Goal: Information Seeking & Learning: Learn about a topic

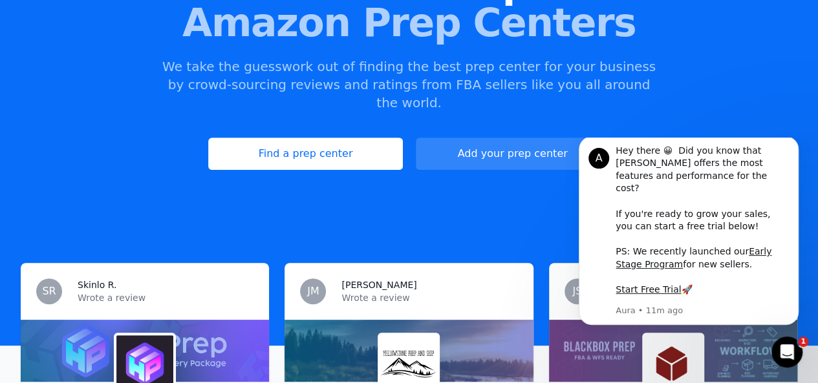
scroll to position [161, 0]
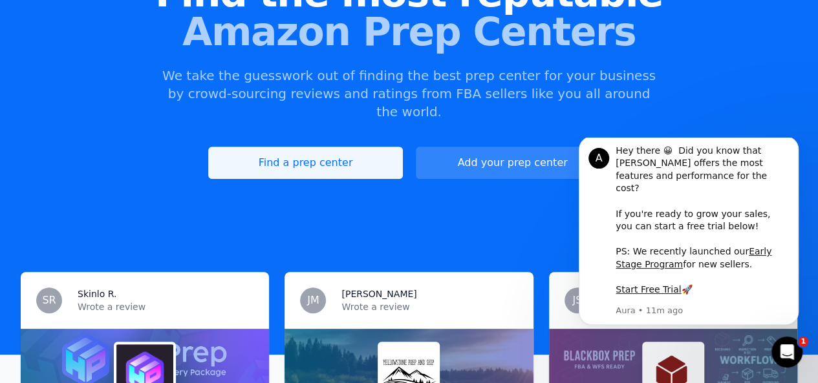
click at [352, 149] on link "Find a prep center" at bounding box center [305, 163] width 194 height 32
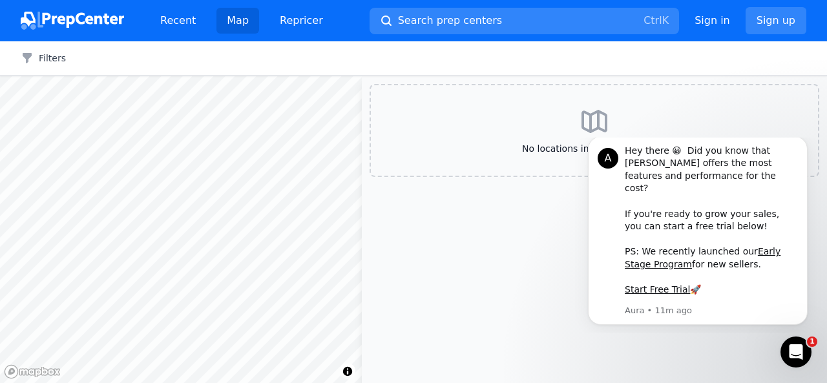
click at [809, 162] on body "A Hey there 😀 Did you know that Aura offers the most features and performance f…" at bounding box center [698, 235] width 248 height 185
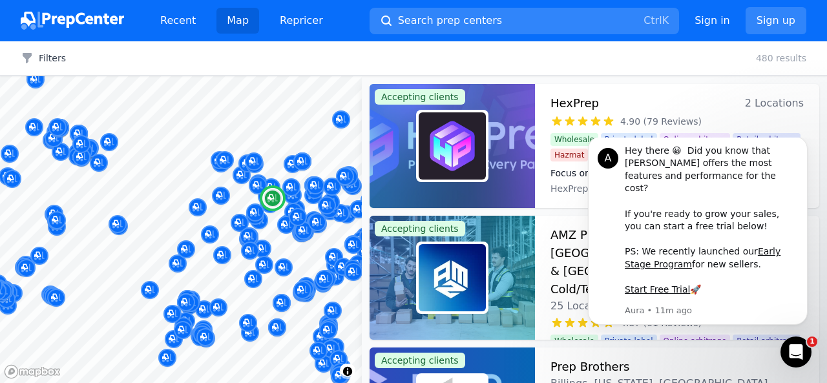
click at [538, 156] on div "HexPrep 2 Locations 4.90 (79 Reviews) Focus on your business—we'll handle the p…" at bounding box center [677, 146] width 284 height 124
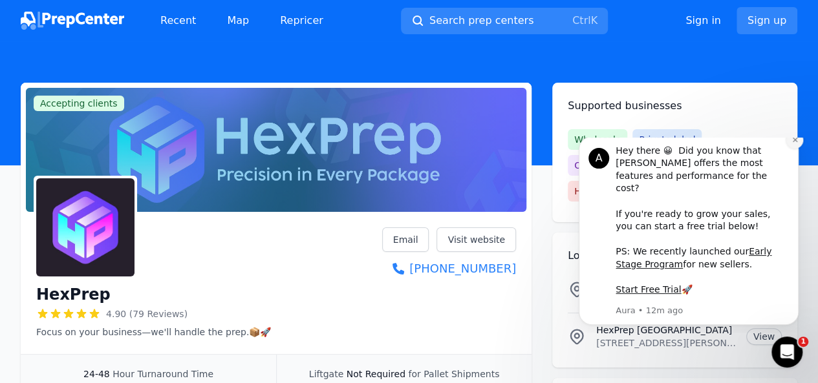
click at [794, 143] on icon "Dismiss notification" at bounding box center [794, 139] width 7 height 7
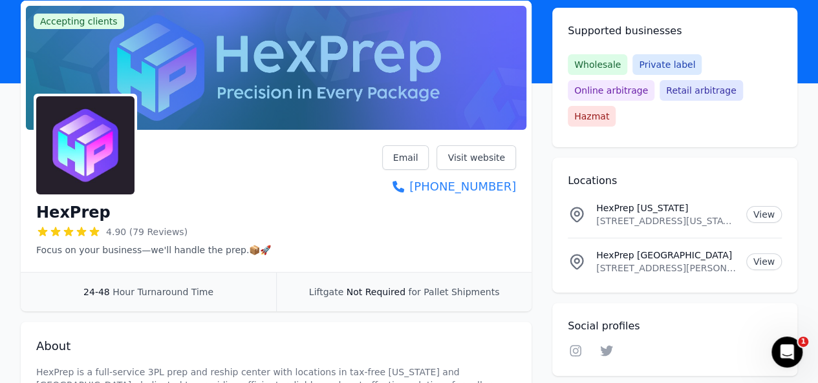
scroll to position [83, 0]
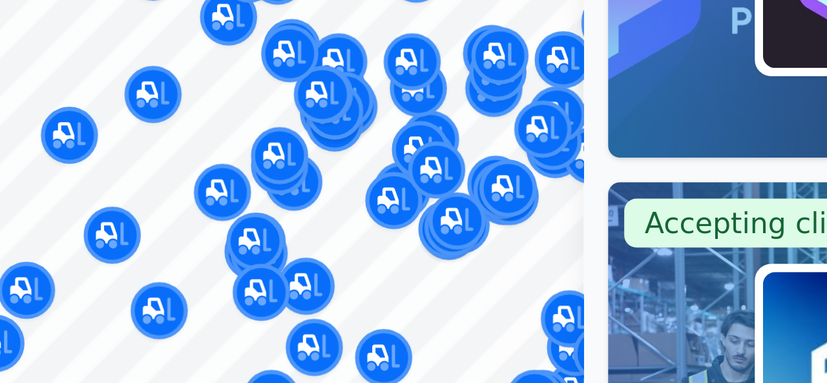
drag, startPoint x: 208, startPoint y: 231, endPoint x: 244, endPoint y: 241, distance: 37.0
click at [244, 241] on div at bounding box center [301, 236] width 248 height 10
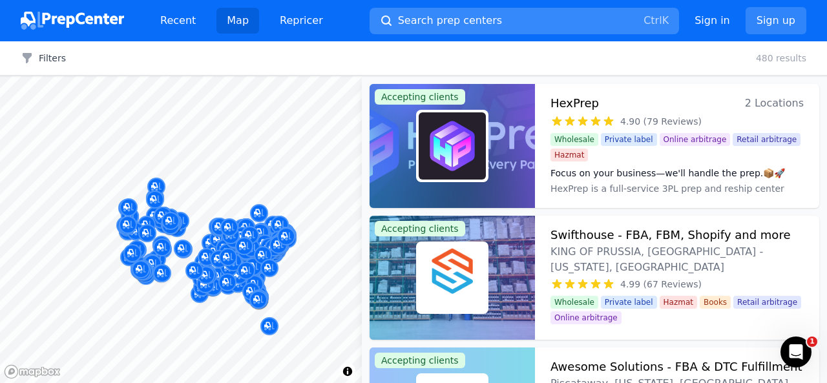
click at [503, 14] on button "Search prep centers Ctrl K" at bounding box center [525, 21] width 310 height 26
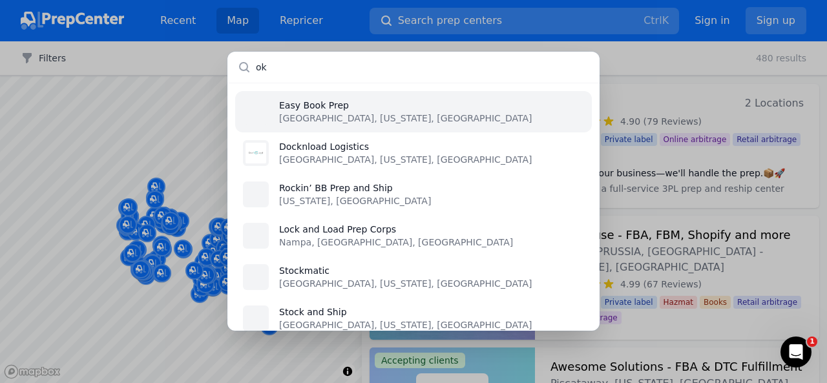
type input "o"
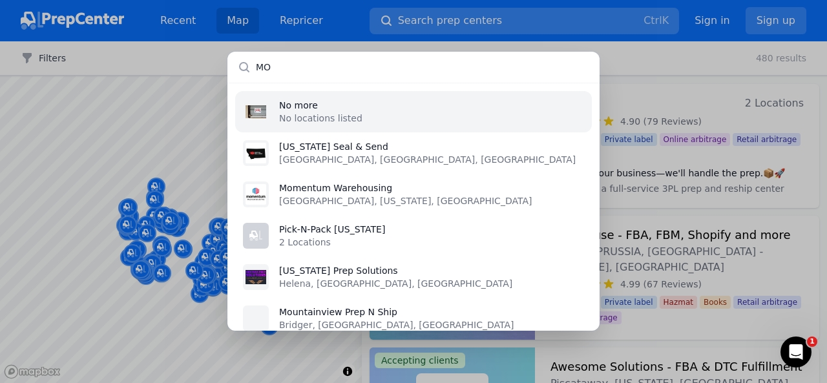
type input "M"
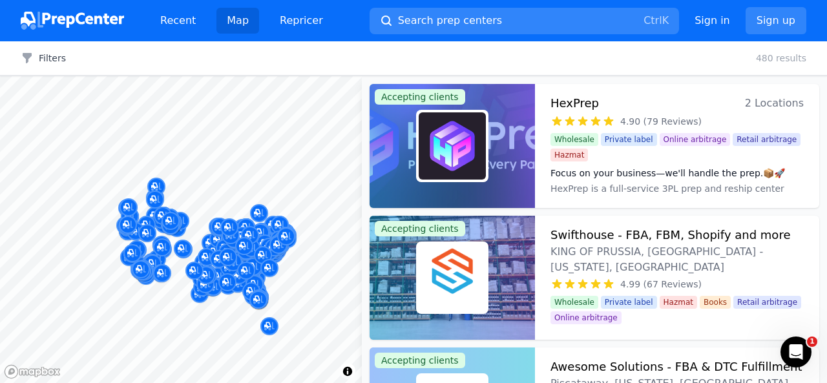
click at [644, 41] on div at bounding box center [413, 191] width 827 height 383
click at [761, 102] on span "2 Locations" at bounding box center [774, 103] width 59 height 18
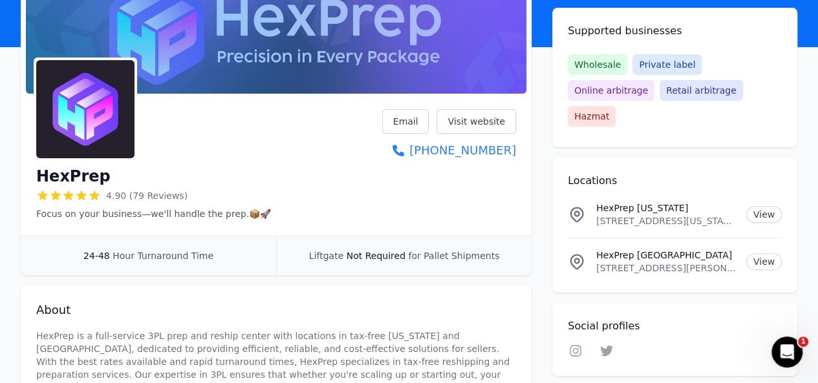
scroll to position [129, 0]
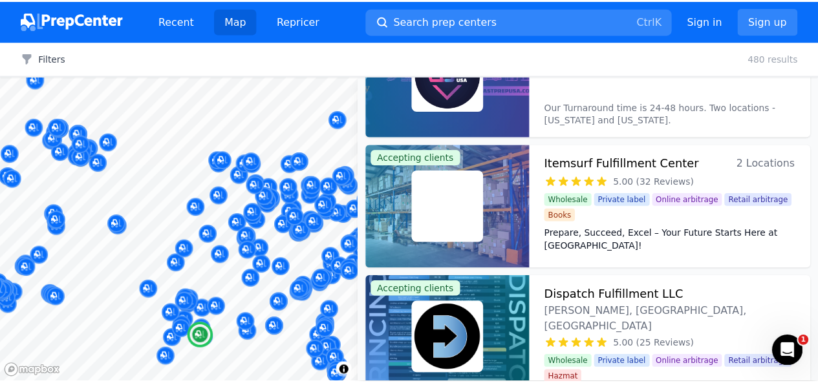
scroll to position [600, 0]
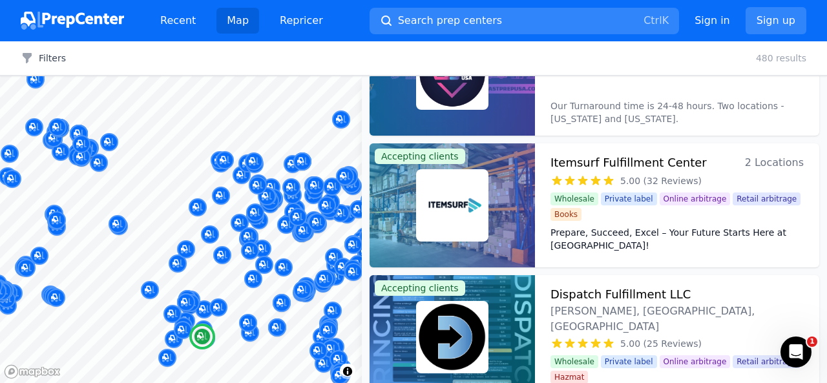
click at [757, 161] on span "2 Locations" at bounding box center [774, 163] width 59 height 18
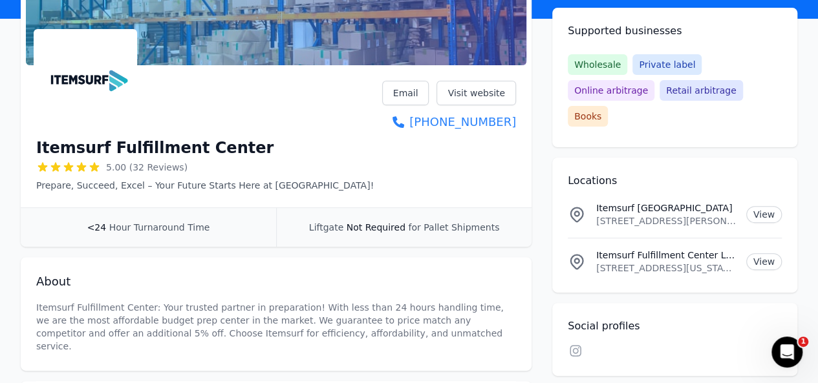
scroll to position [147, 0]
click at [765, 253] on link "View" at bounding box center [764, 261] width 36 height 17
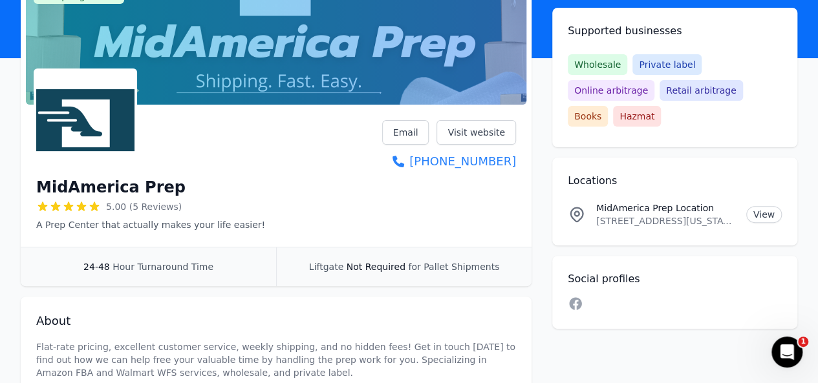
scroll to position [111, 0]
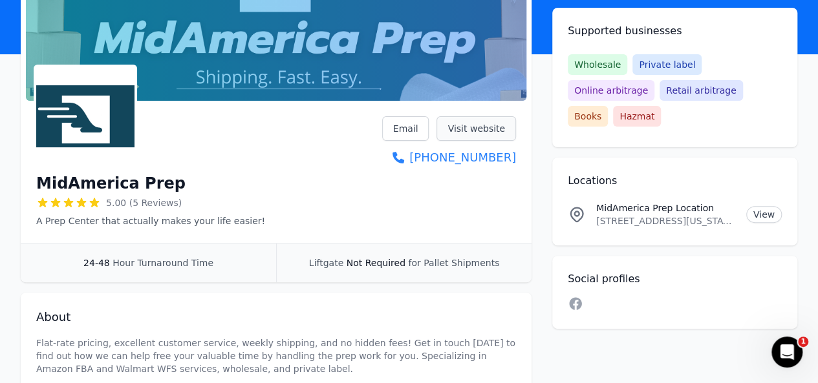
click at [476, 124] on link "Visit website" at bounding box center [475, 128] width 79 height 25
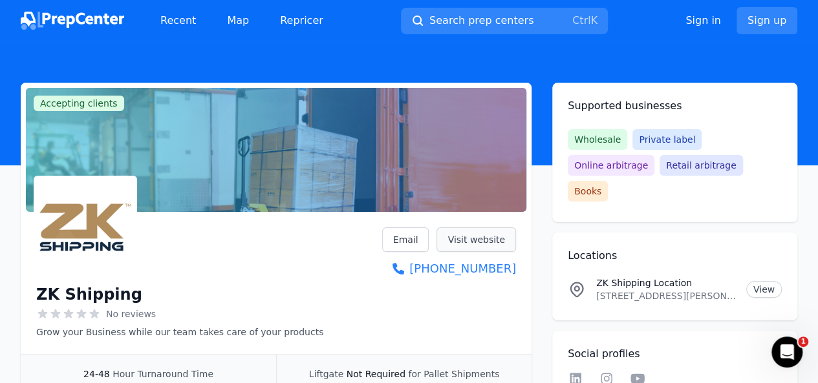
click at [475, 242] on link "Visit website" at bounding box center [475, 240] width 79 height 25
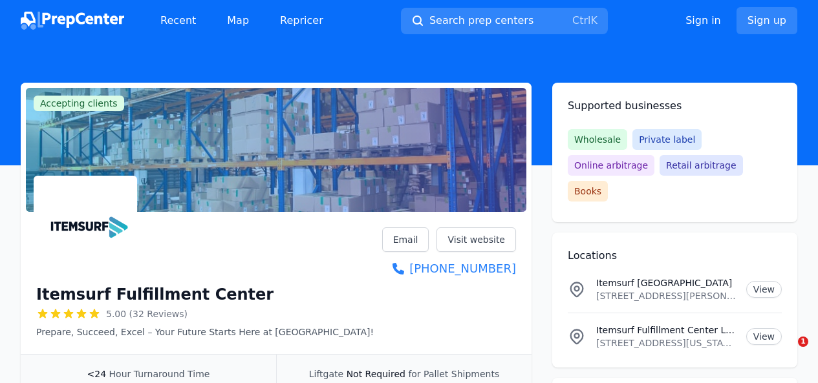
click at [664, 337] on p "13003 Southwest FWY, Suite 150, Stafford, Texas, 77477, US" at bounding box center [666, 343] width 140 height 13
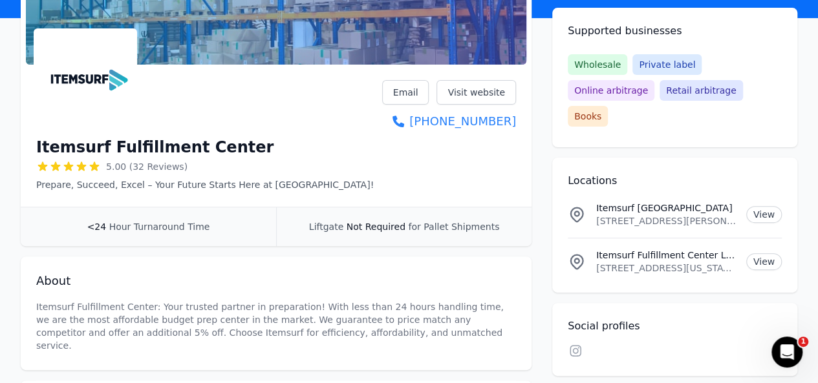
click at [734, 262] on p "13003 Southwest FWY, Suite 150, Stafford, Texas, 77477, US" at bounding box center [666, 268] width 140 height 13
click at [482, 85] on link "Visit website" at bounding box center [475, 92] width 79 height 25
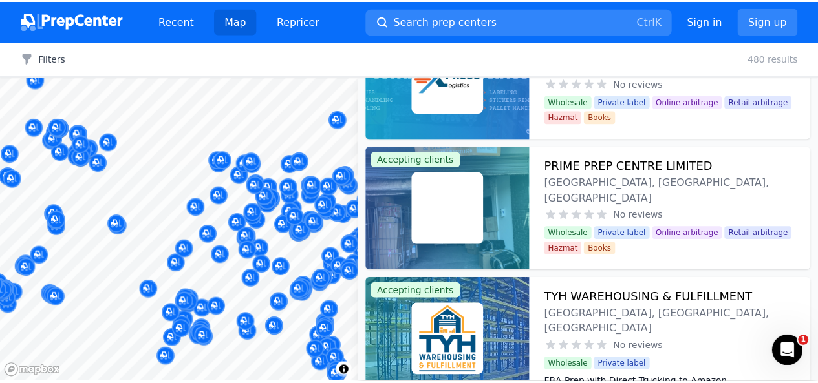
scroll to position [55924, 0]
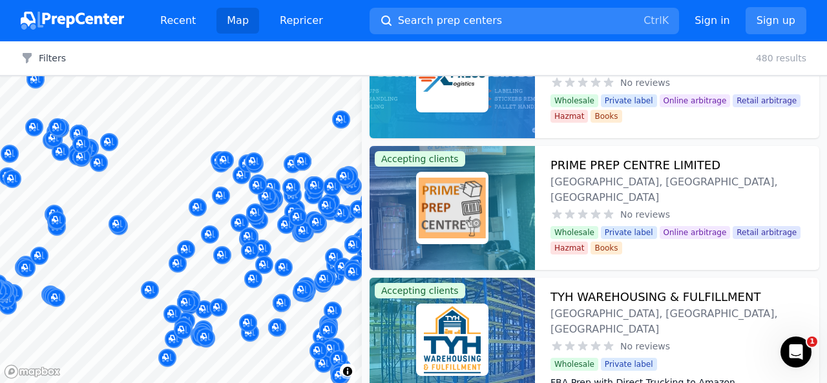
click at [646, 279] on div "TYH WAREHOUSING & FULFILLMENT Lakewood, NJ, US No reviews FBA Prep with Direct …" at bounding box center [677, 340] width 284 height 124
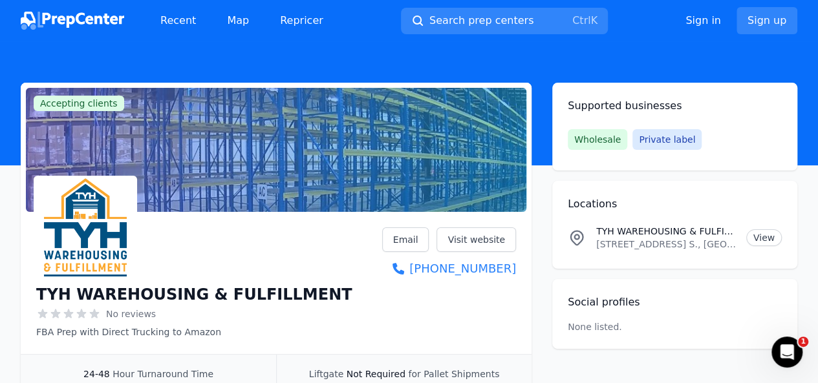
click at [65, 25] on img at bounding box center [72, 21] width 103 height 18
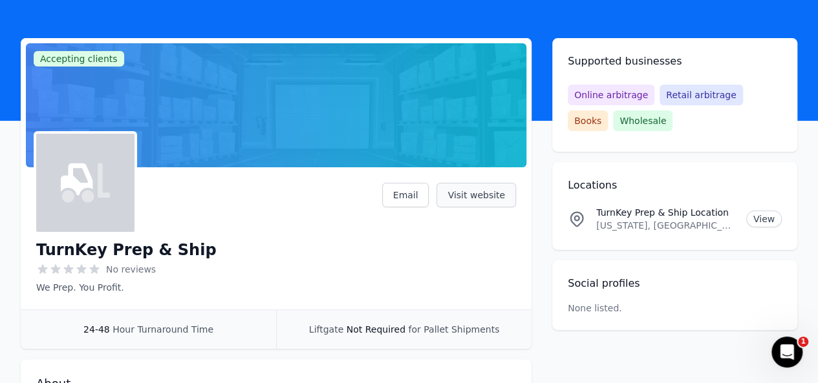
scroll to position [39, 0]
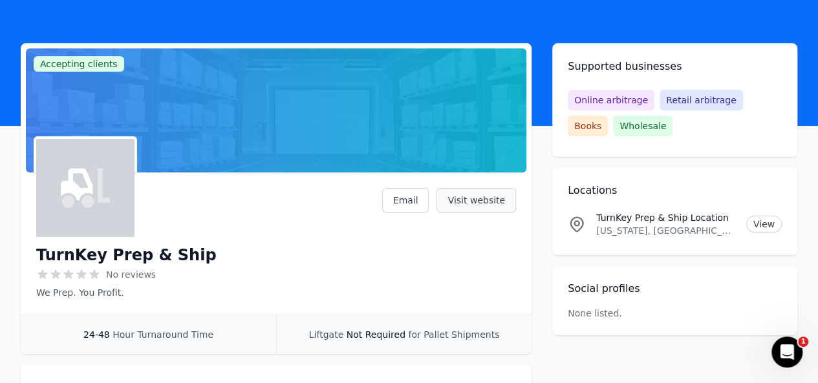
click at [489, 198] on link "Visit website" at bounding box center [475, 200] width 79 height 25
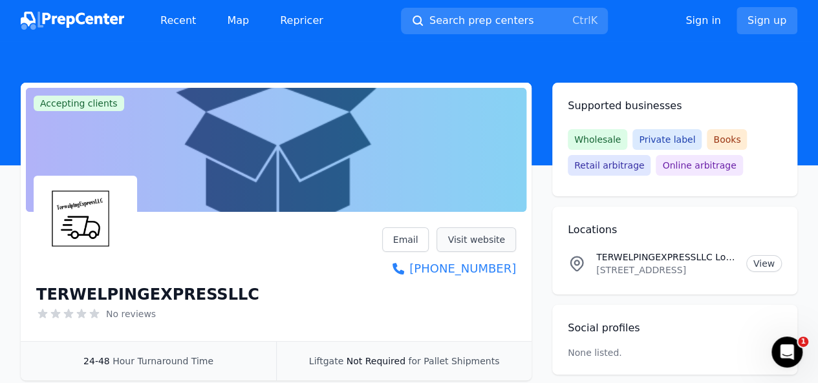
click at [481, 245] on link "Visit website" at bounding box center [475, 240] width 79 height 25
drag, startPoint x: 545, startPoint y: 114, endPoint x: 551, endPoint y: 86, distance: 28.9
click at [551, 86] on div "Accepting clients Claim business TERWELPINGEXPRESSLLC No reviews Email Visit we…" at bounding box center [409, 280] width 776 height 395
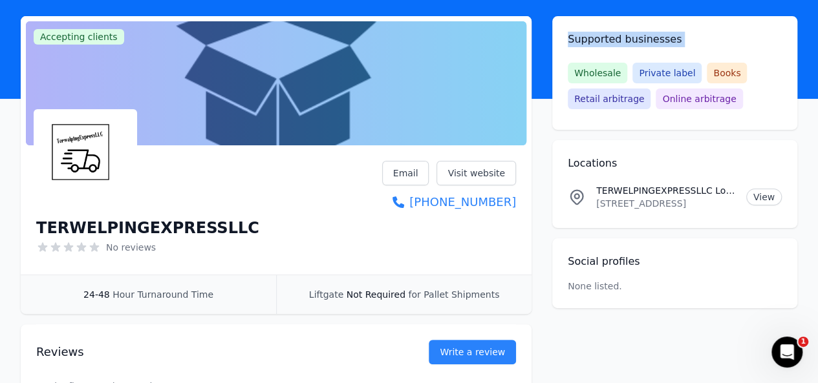
copy h2 "Supported businesses"
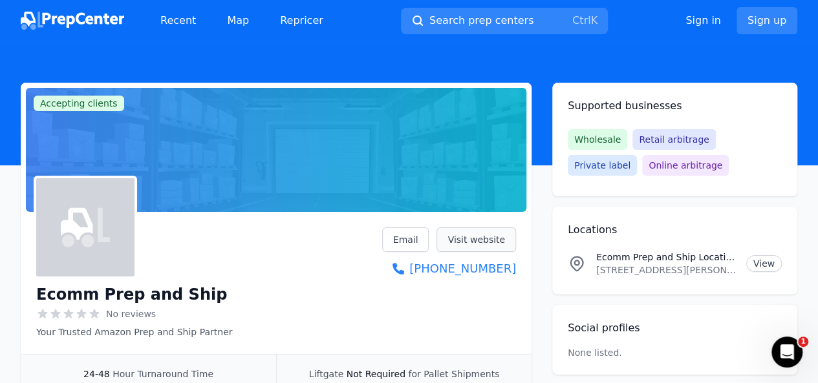
click at [482, 250] on link "Visit website" at bounding box center [475, 240] width 79 height 25
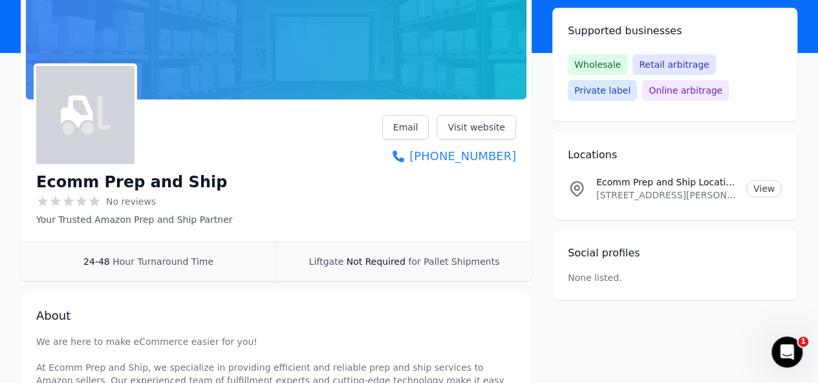
scroll to position [112, 0]
click at [483, 121] on link "Visit website" at bounding box center [475, 127] width 79 height 25
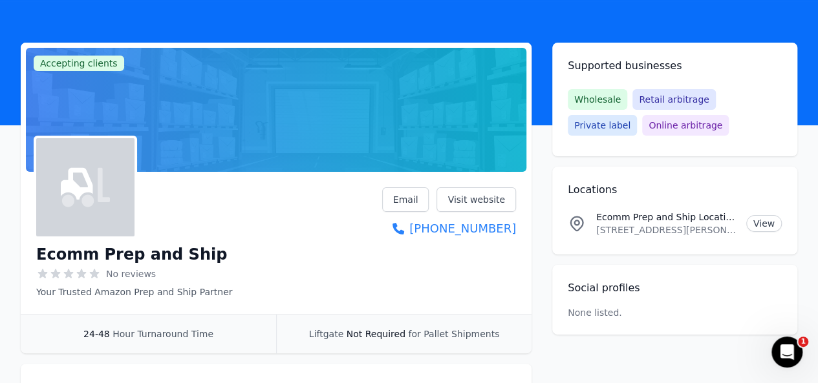
scroll to position [48, 0]
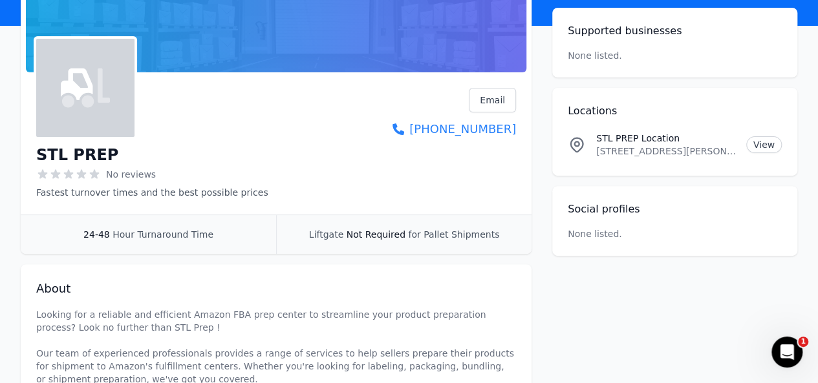
scroll to position [145, 0]
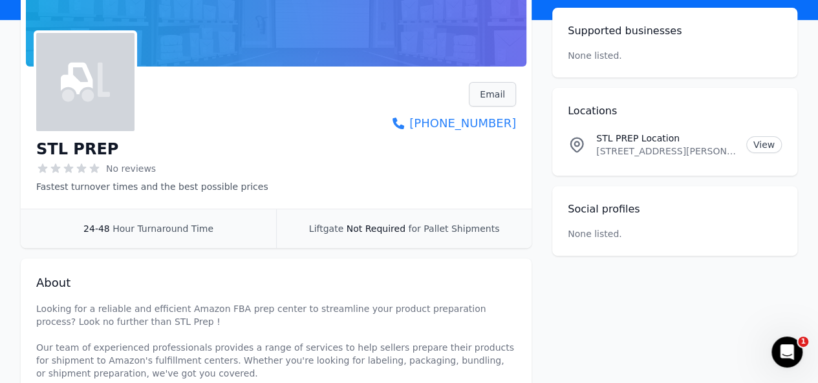
click at [487, 95] on link "Email" at bounding box center [492, 94] width 47 height 25
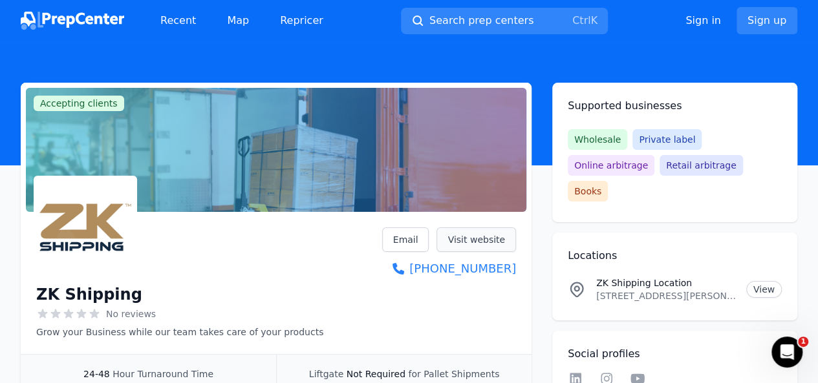
click at [473, 240] on link "Visit website" at bounding box center [475, 240] width 79 height 25
